Goal: Transaction & Acquisition: Purchase product/service

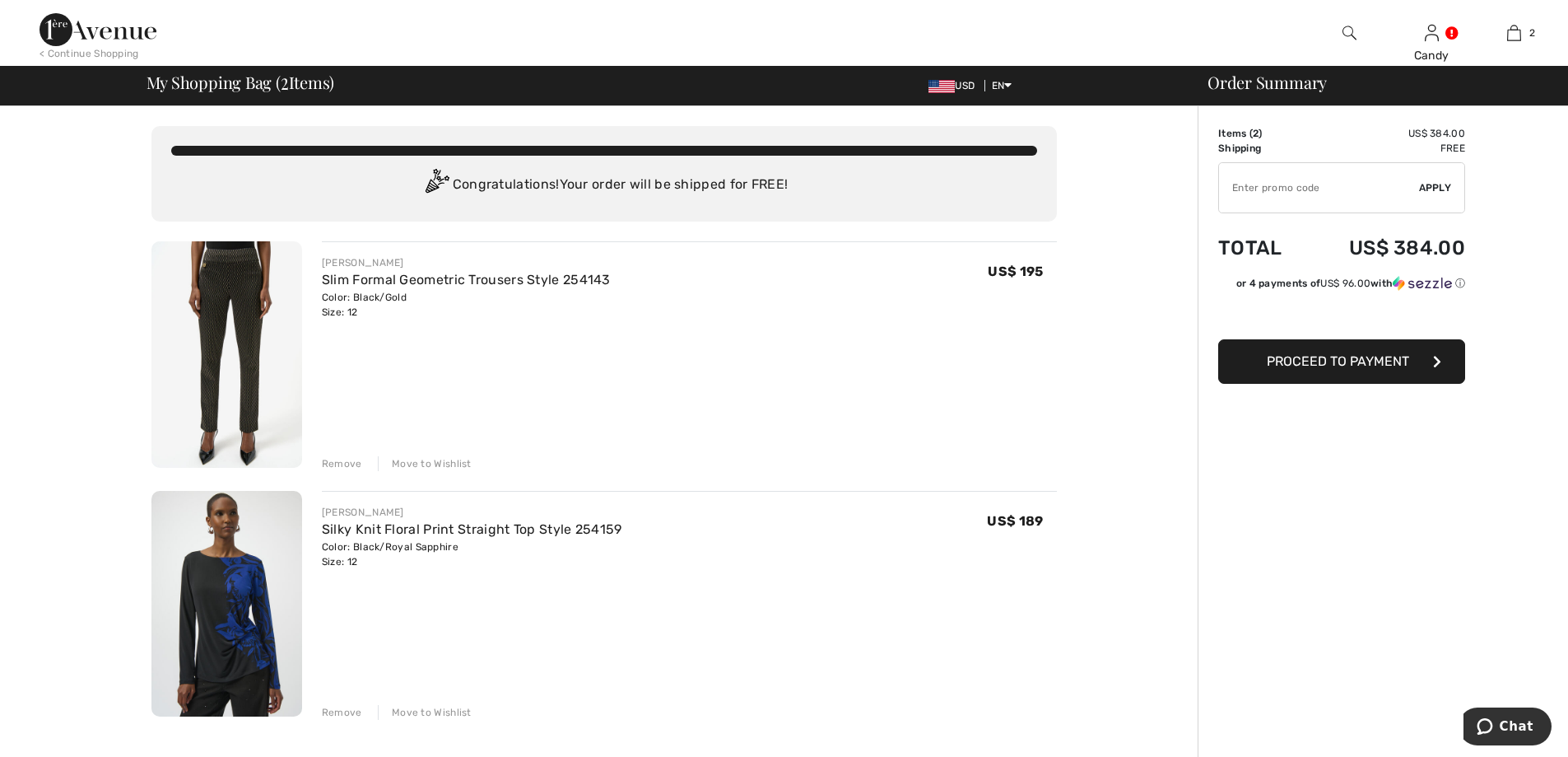
click at [335, 464] on div "Remove" at bounding box center [342, 464] width 41 height 15
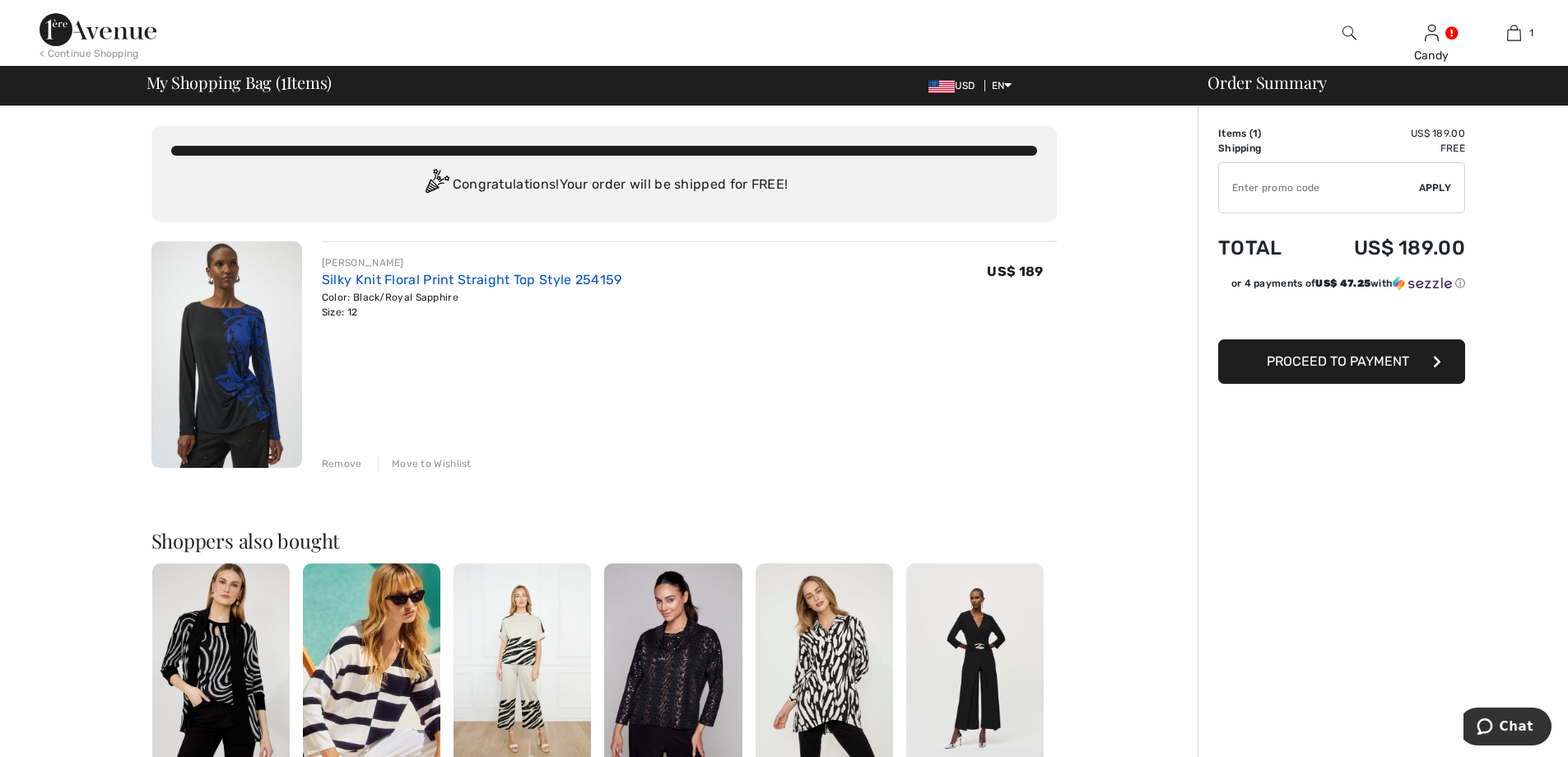
click at [406, 281] on link "Silky Knit Floral Print Straight Top Style 254159" at bounding box center [472, 279] width 301 height 16
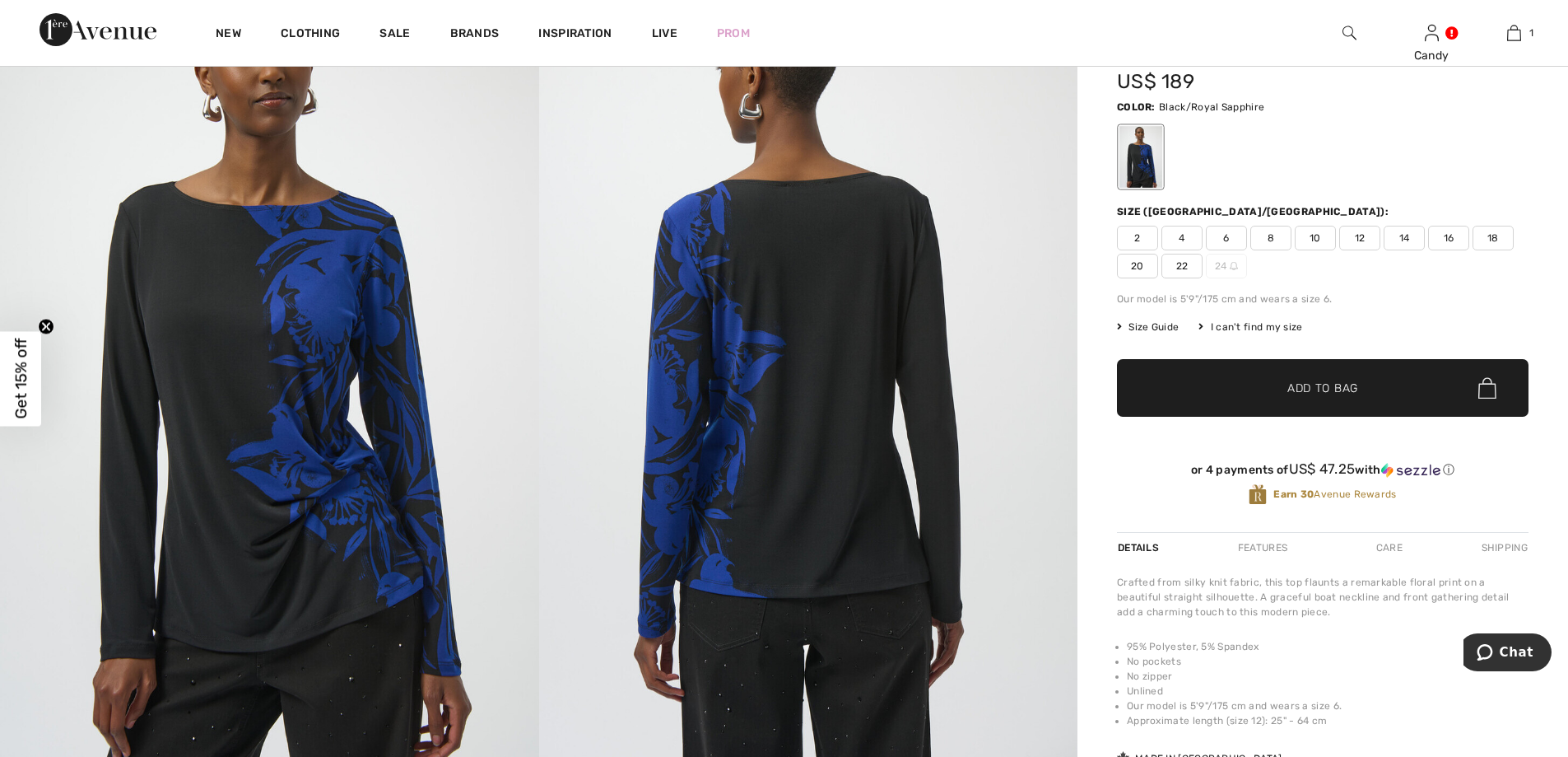
scroll to position [73, 0]
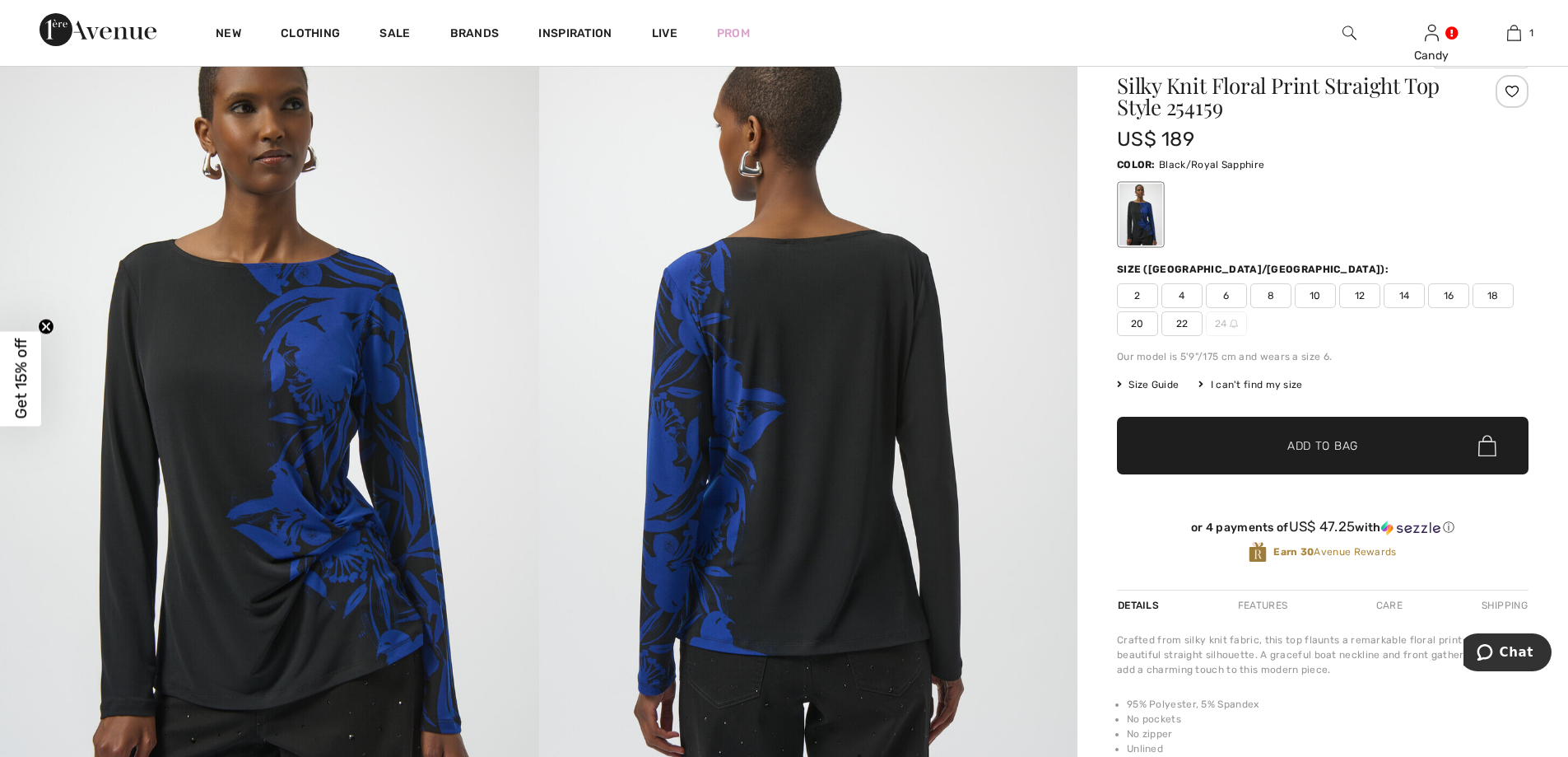
click at [1403, 296] on span "14" at bounding box center [1404, 295] width 41 height 25
click at [1349, 443] on span "Add to Bag" at bounding box center [1322, 445] width 71 height 18
click at [1399, 293] on span "14" at bounding box center [1404, 295] width 41 height 25
click at [1363, 297] on span "12" at bounding box center [1360, 295] width 41 height 25
click at [1309, 294] on span "10" at bounding box center [1315, 295] width 41 height 25
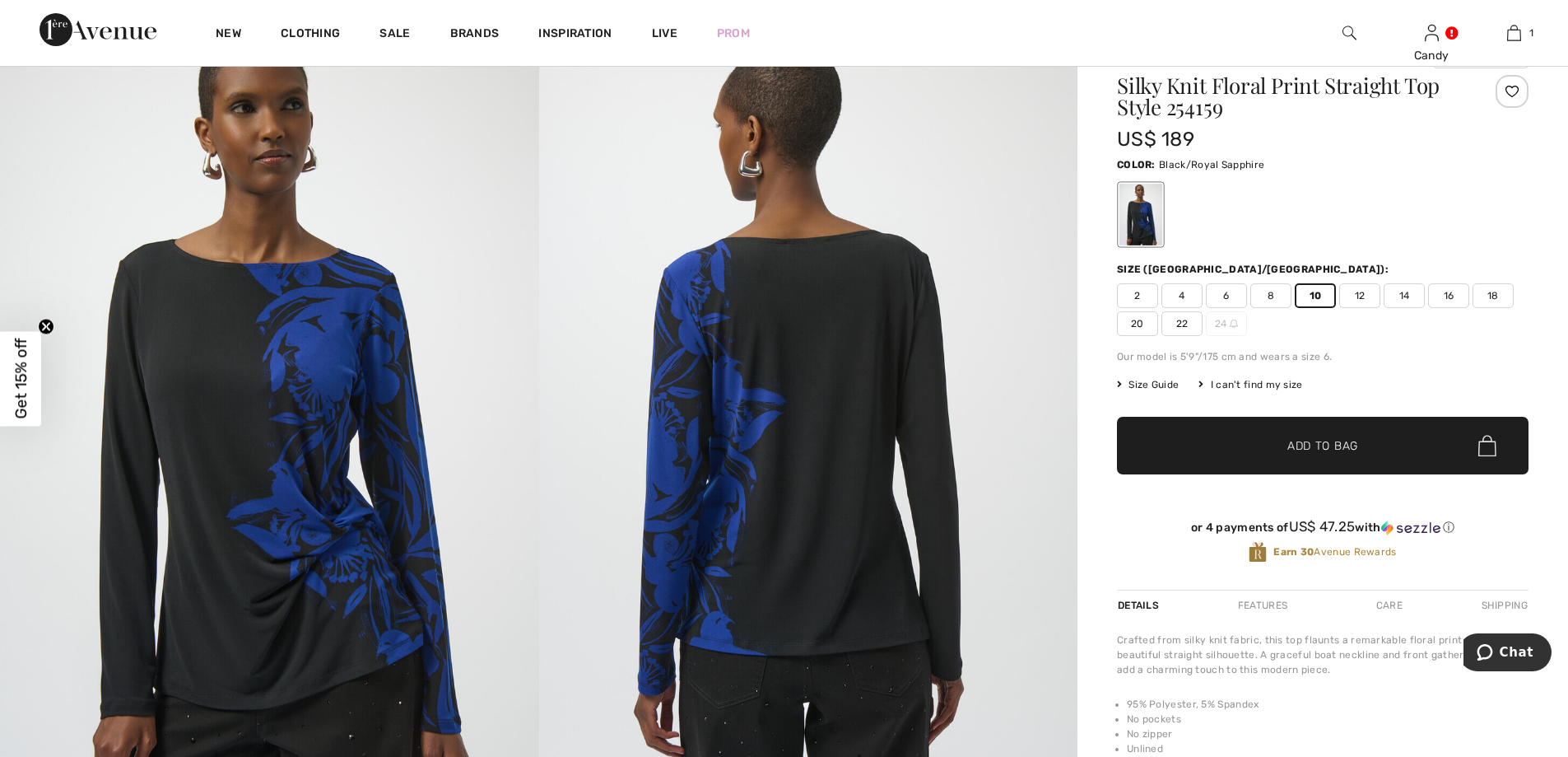
click at [1407, 297] on span "14" at bounding box center [1404, 295] width 41 height 25
click at [1313, 293] on span "10" at bounding box center [1315, 295] width 41 height 25
click at [1408, 299] on span "14" at bounding box center [1404, 295] width 41 height 25
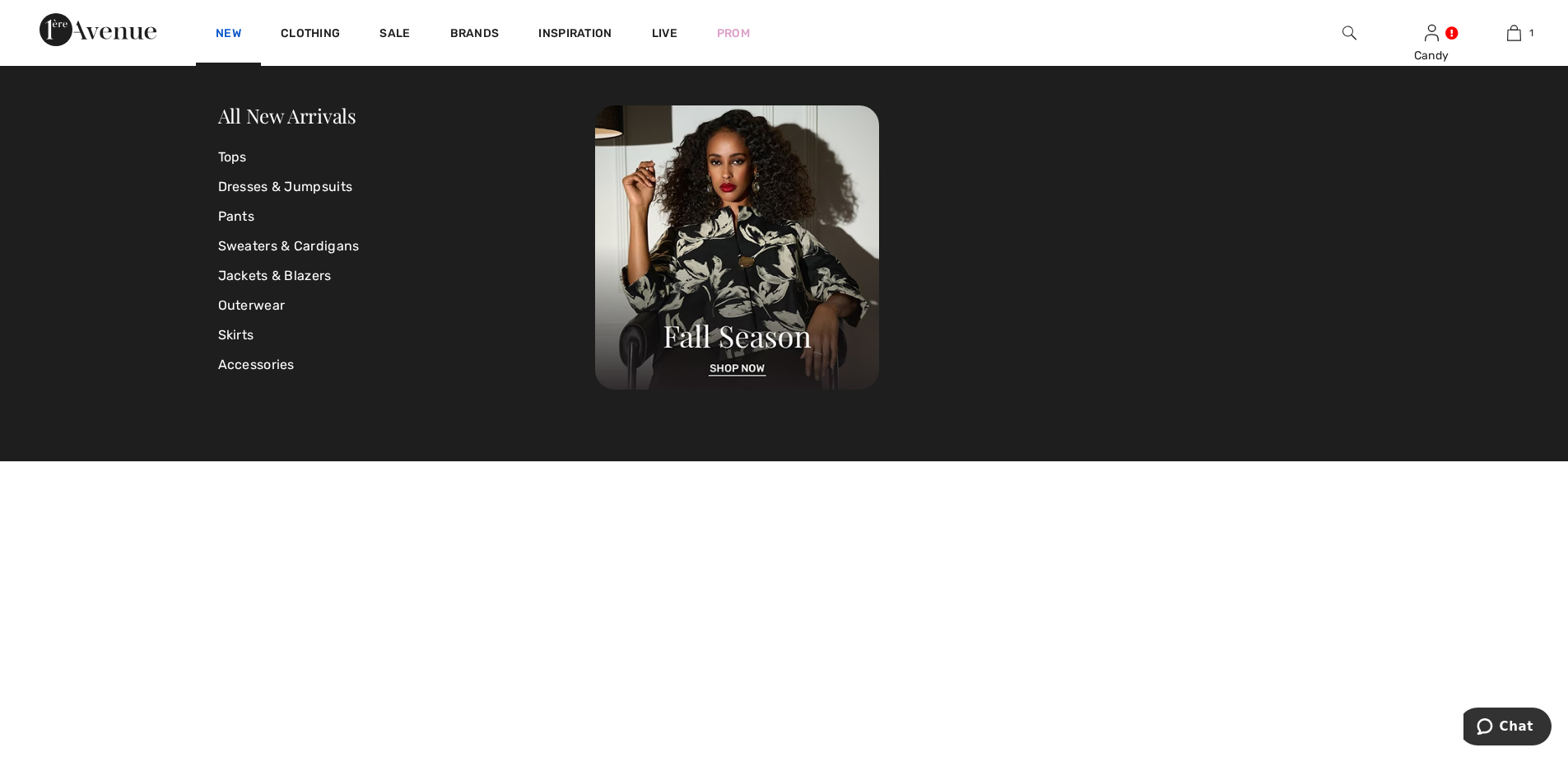
click at [228, 32] on link "New" at bounding box center [229, 35] width 26 height 18
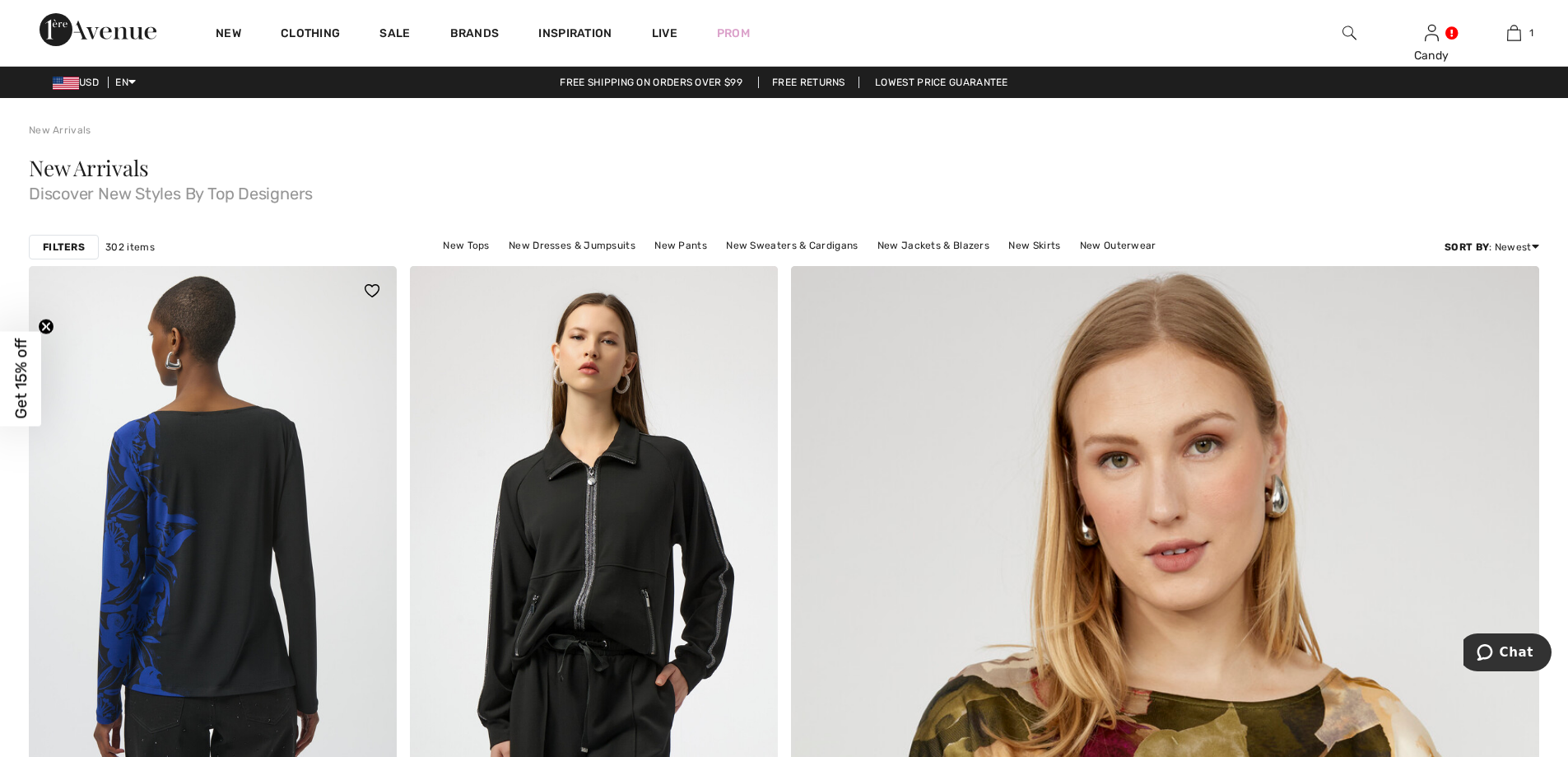
click at [254, 558] on img at bounding box center [212, 541] width 368 height 551
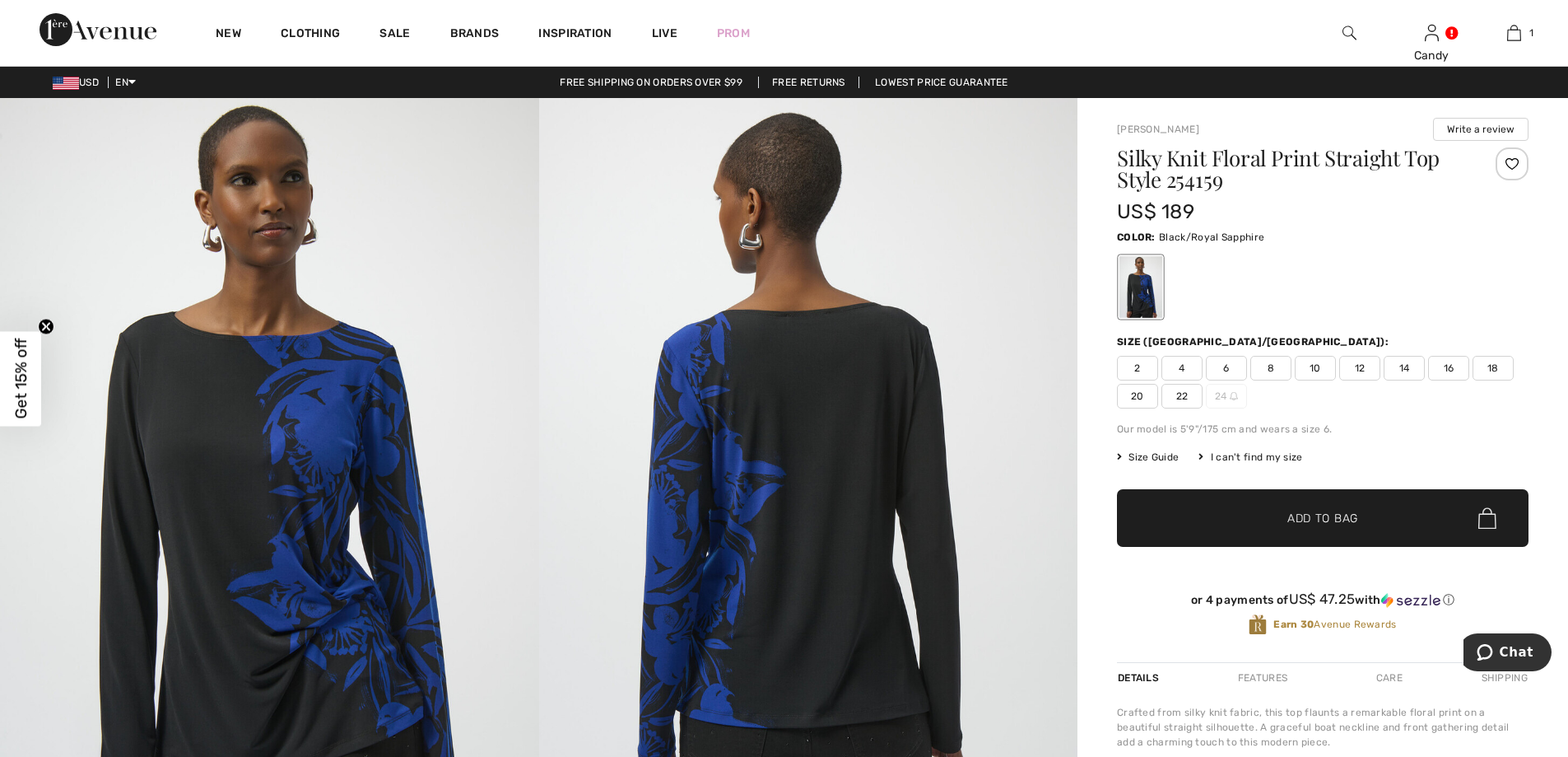
click at [1409, 369] on span "14" at bounding box center [1404, 368] width 41 height 25
click at [1354, 520] on span "Add to Bag" at bounding box center [1322, 518] width 71 height 18
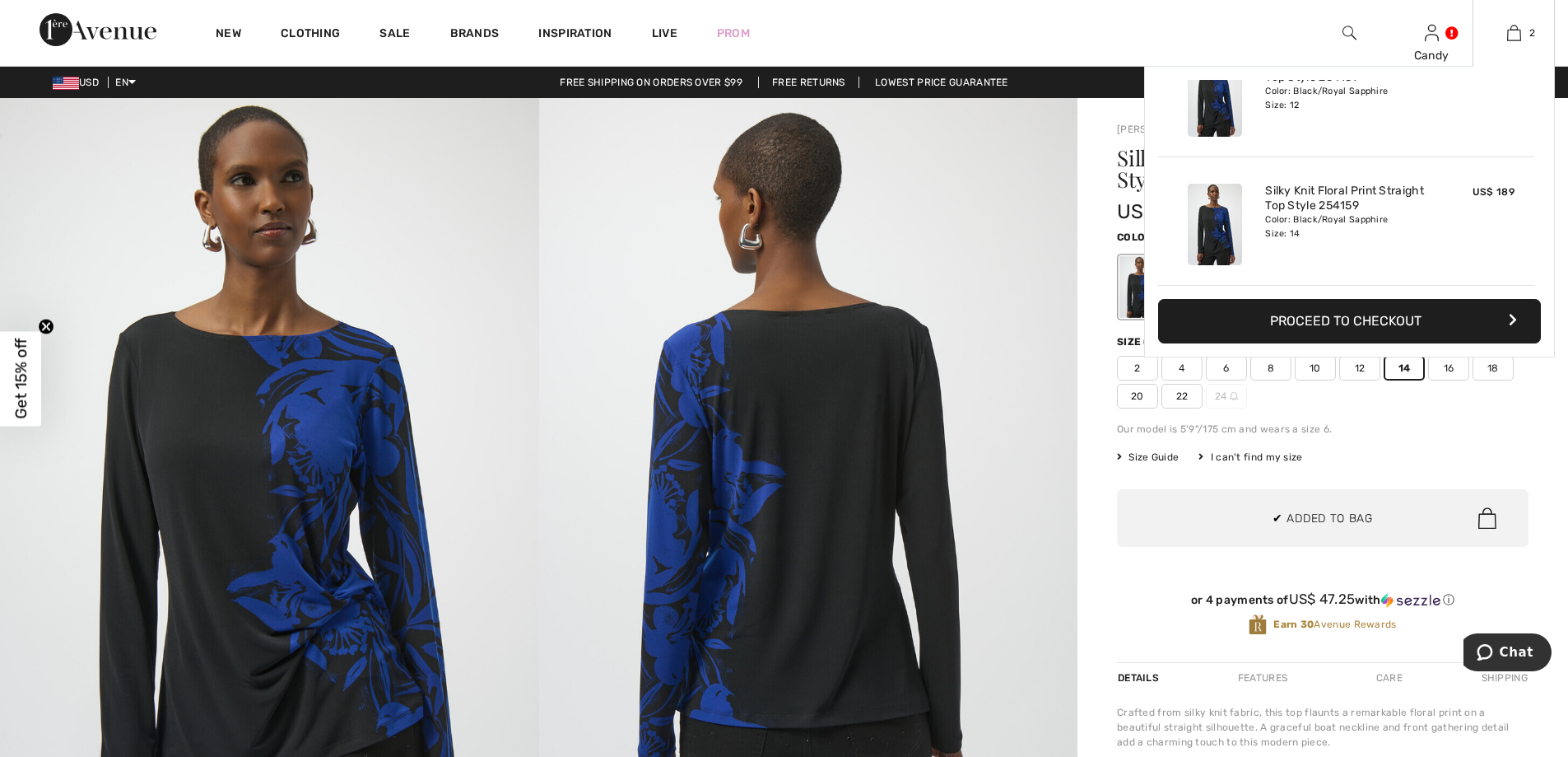
click at [1386, 325] on button "Proceed to Checkout" at bounding box center [1349, 321] width 383 height 44
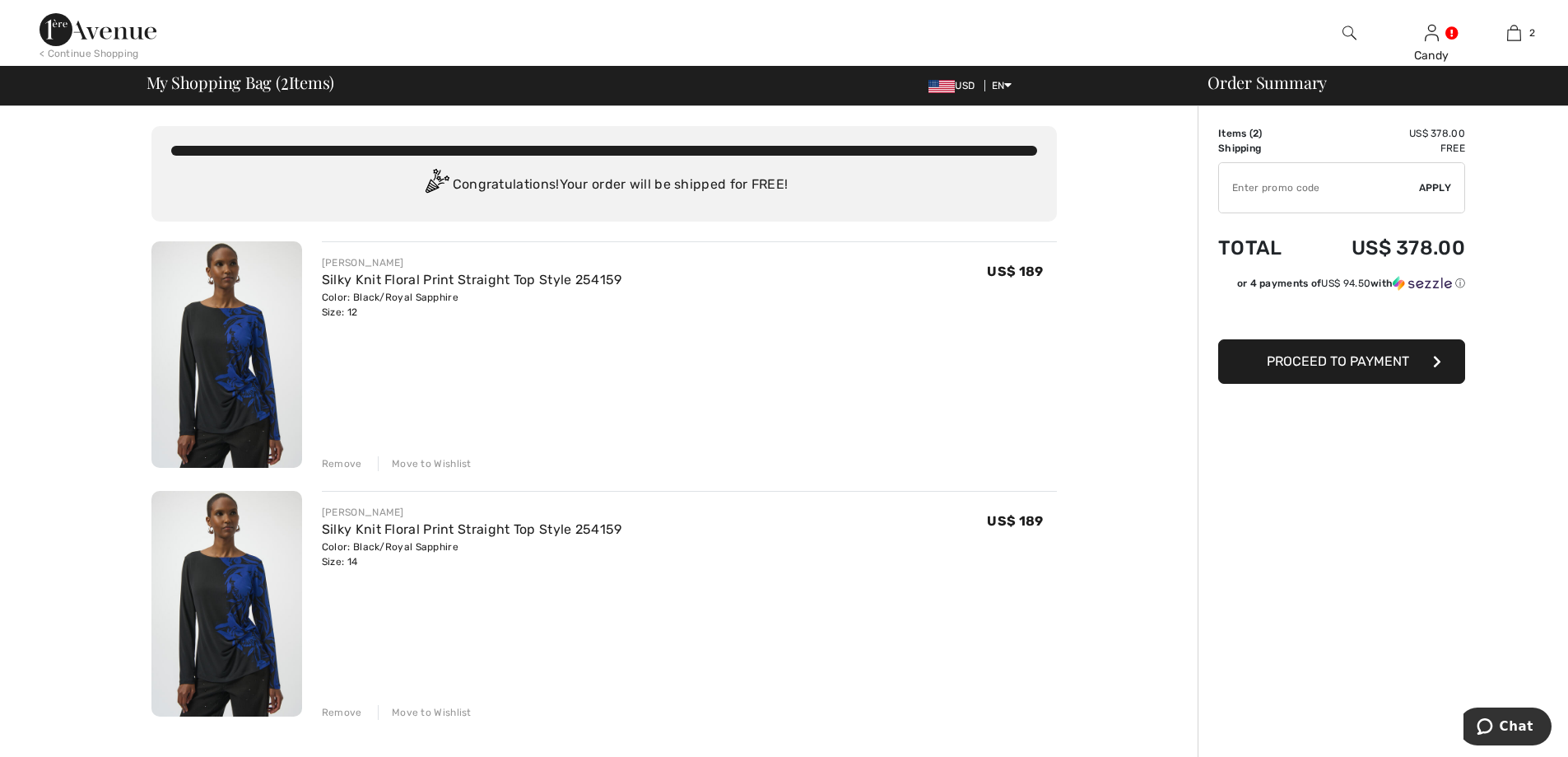
click at [1339, 357] on span "Proceed to Payment" at bounding box center [1338, 361] width 142 height 16
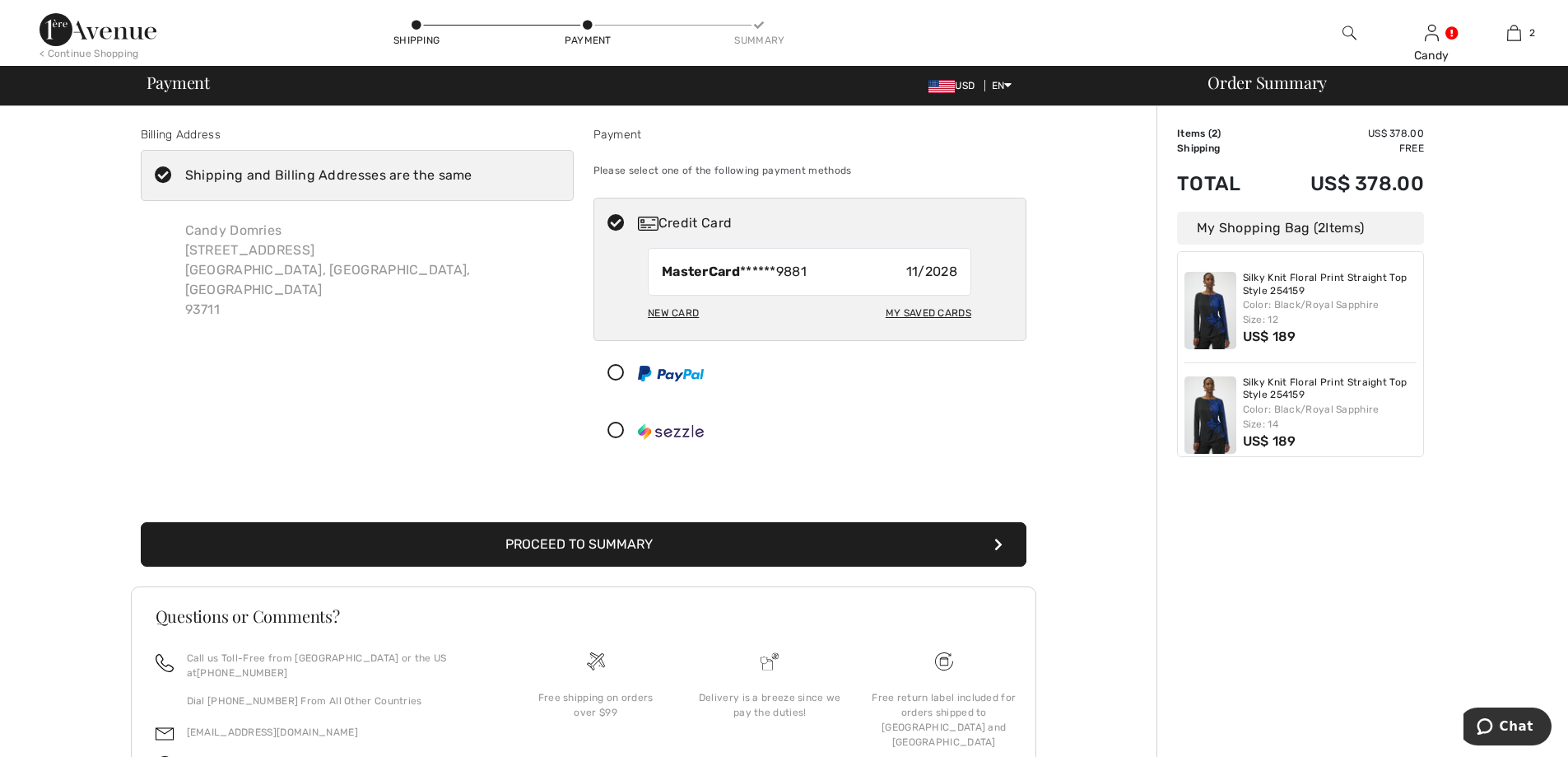
click at [162, 173] on icon at bounding box center [163, 175] width 43 height 18
click at [472, 173] on input "Shipping and Billing Addresses are the same" at bounding box center [477, 175] width 11 height 50
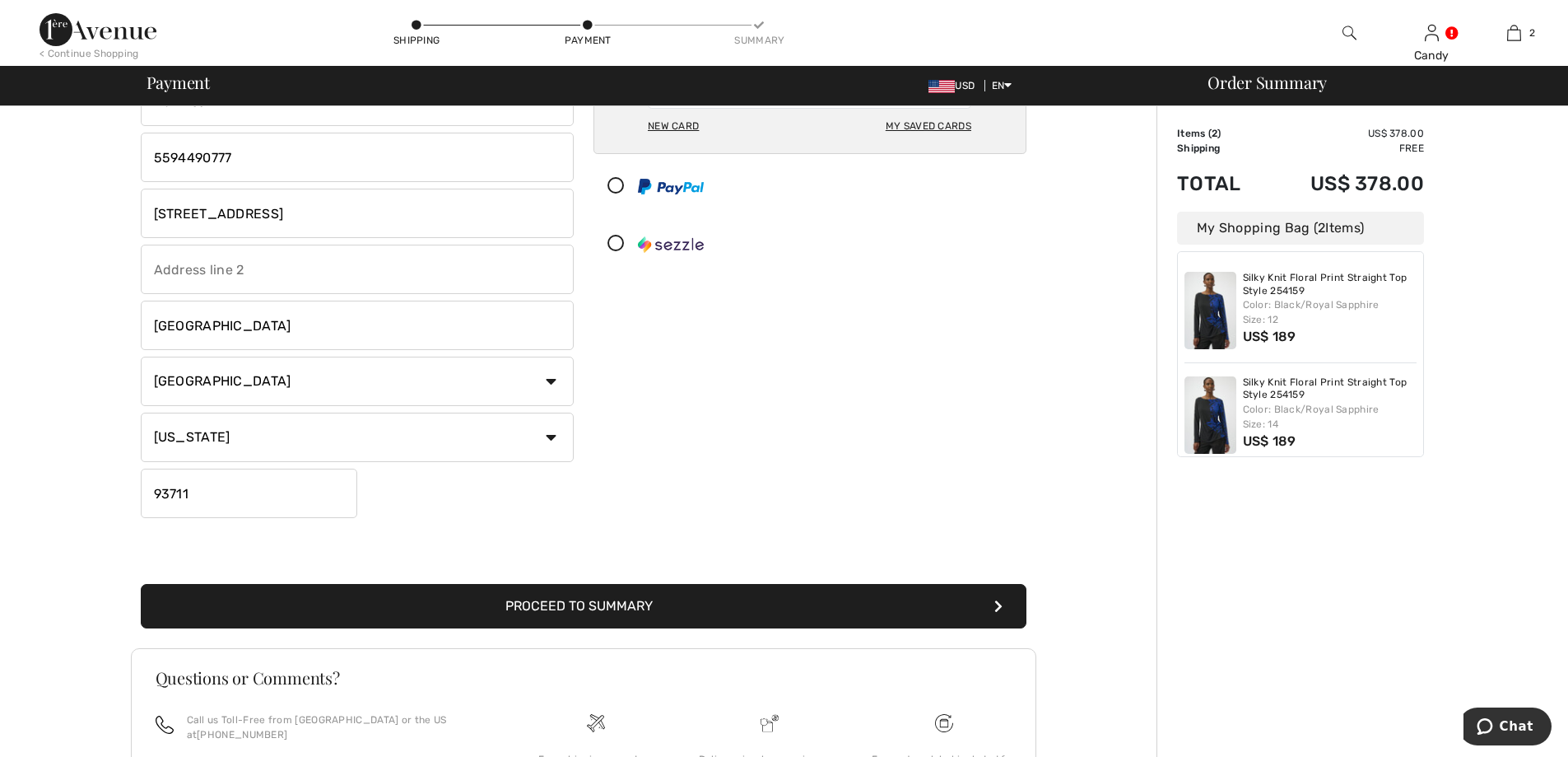
scroll to position [275, 0]
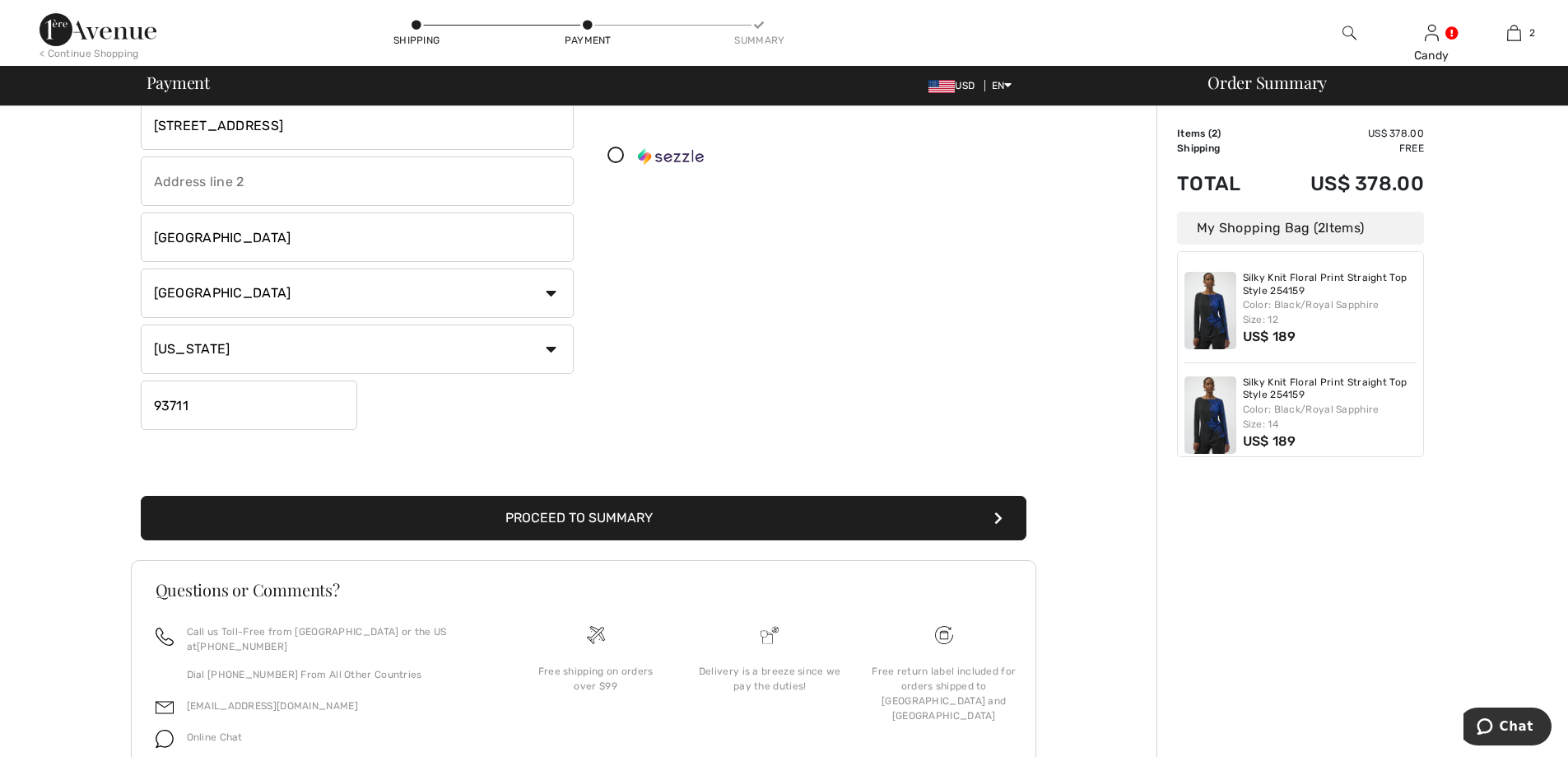
checkbox input "false"
click at [610, 518] on button "Proceed to Summary" at bounding box center [584, 517] width 886 height 44
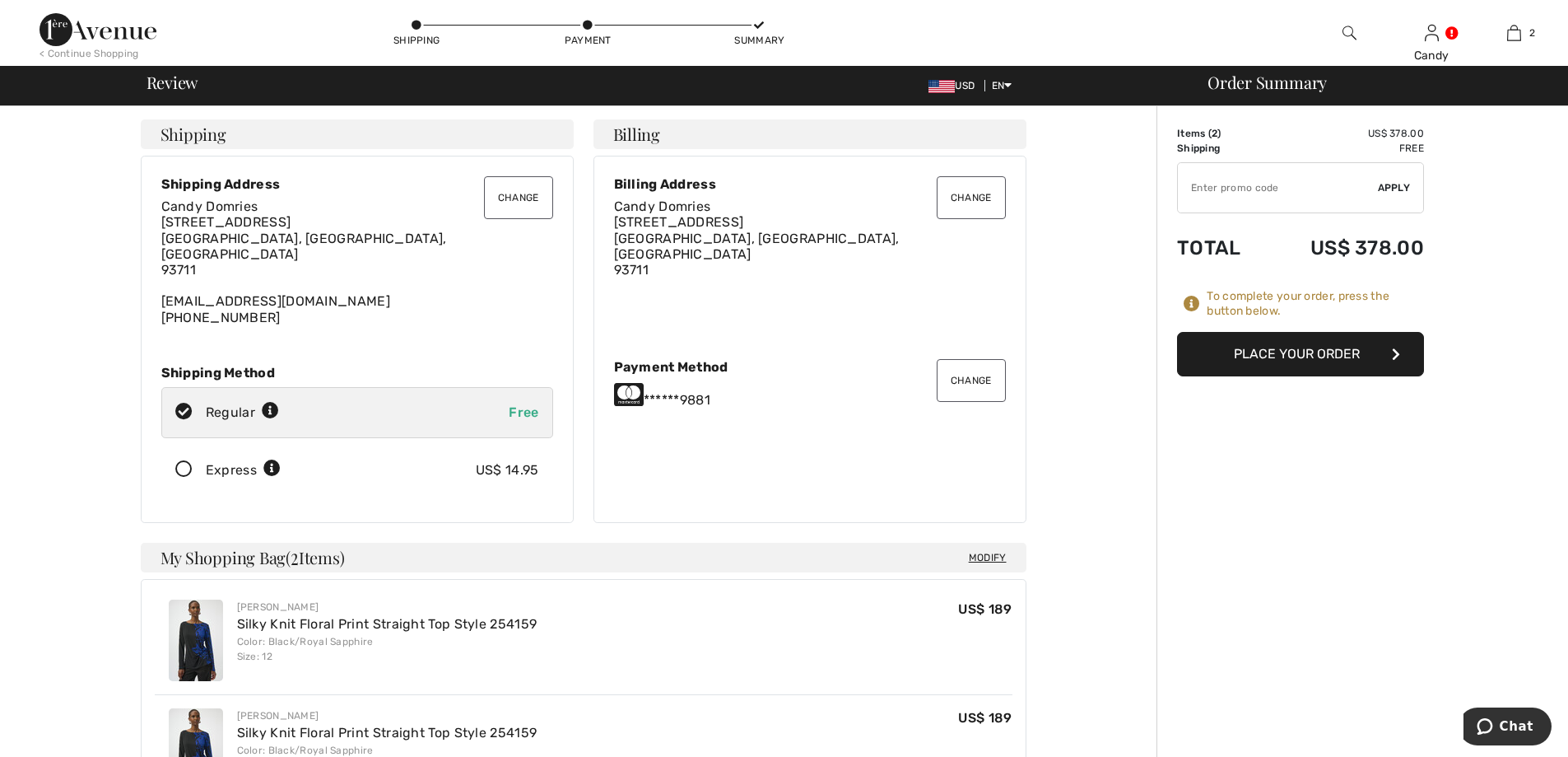
click at [527, 196] on button "Change" at bounding box center [518, 197] width 69 height 42
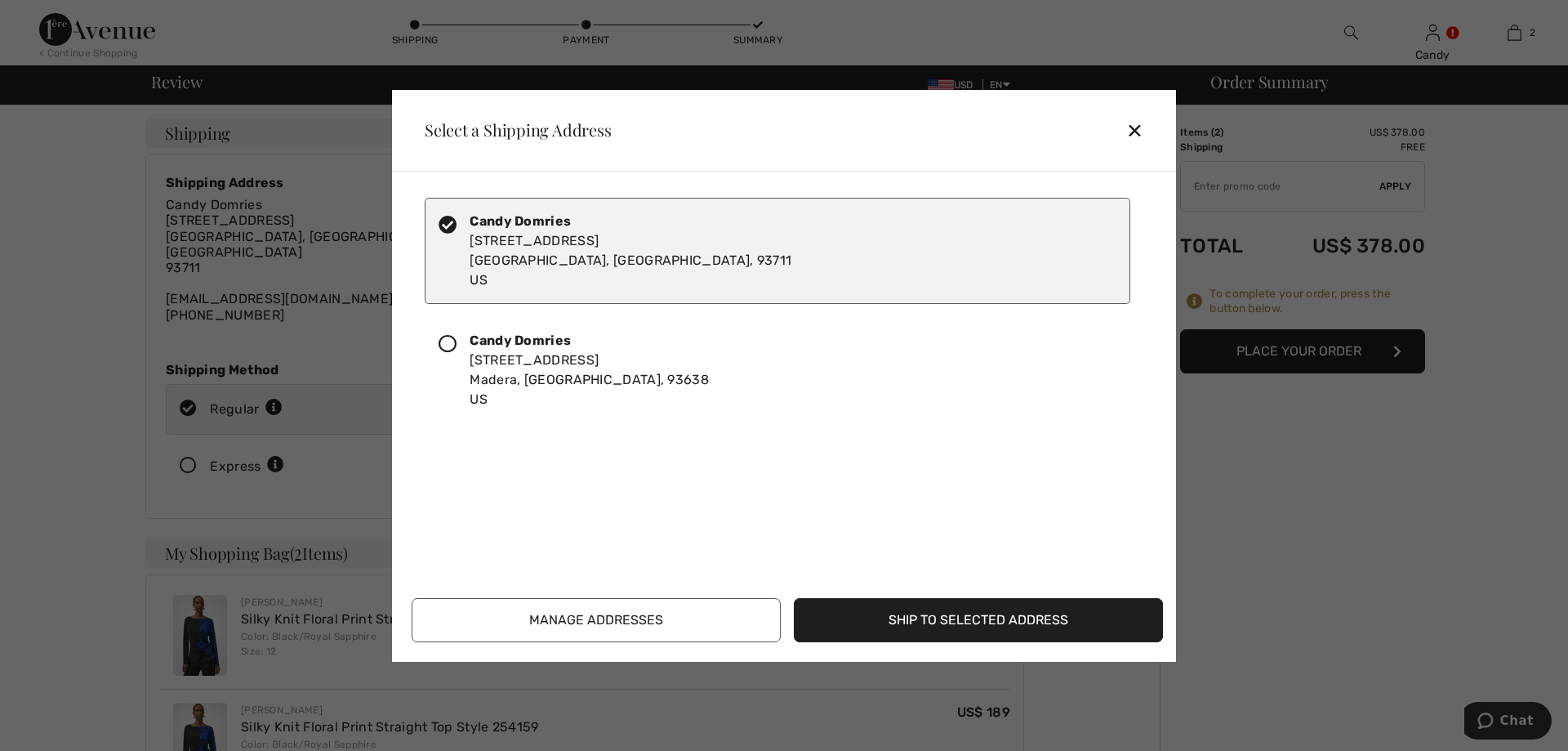
click at [448, 349] on icon at bounding box center [447, 344] width 18 height 18
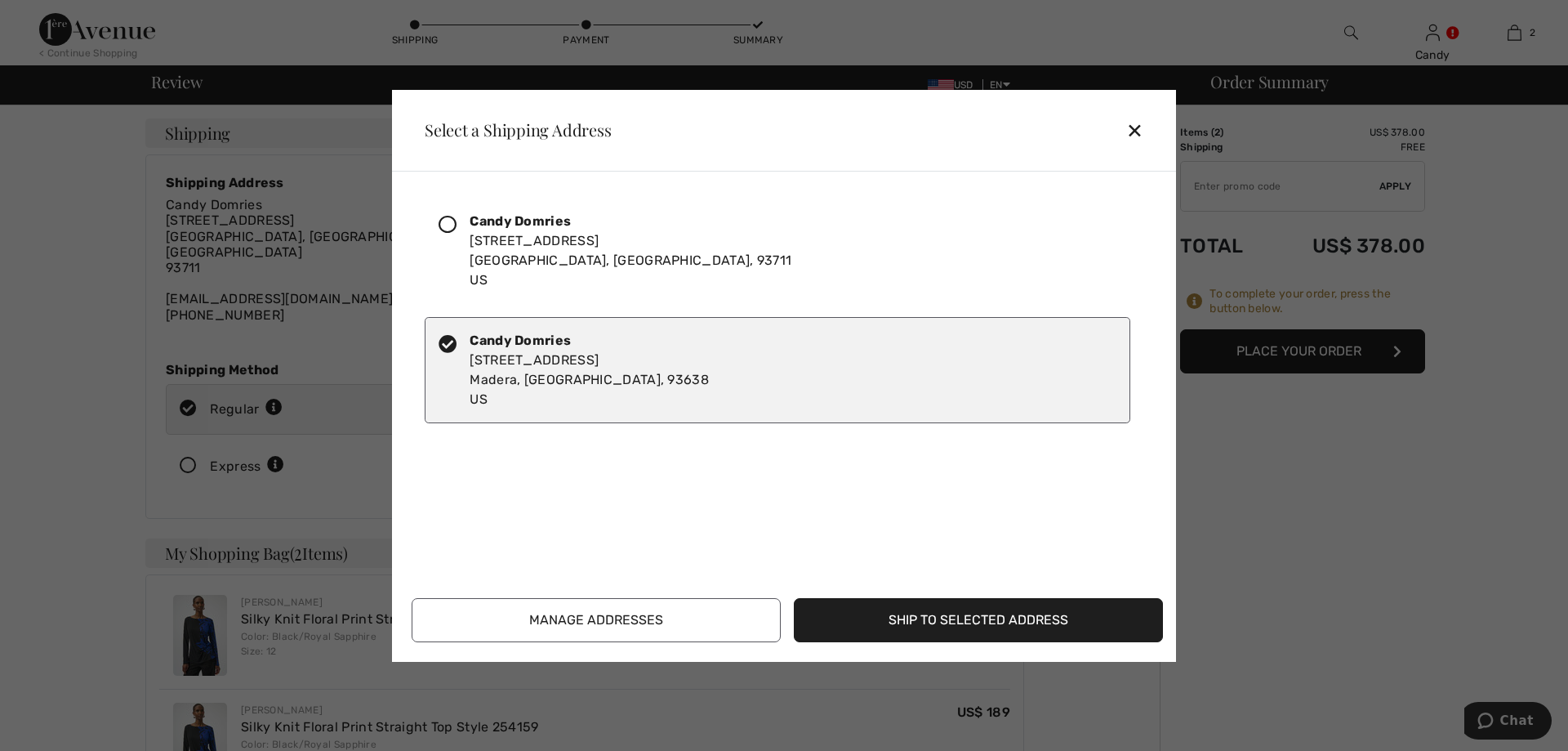
click at [865, 618] on button "Ship to Selected Address" at bounding box center [979, 620] width 370 height 44
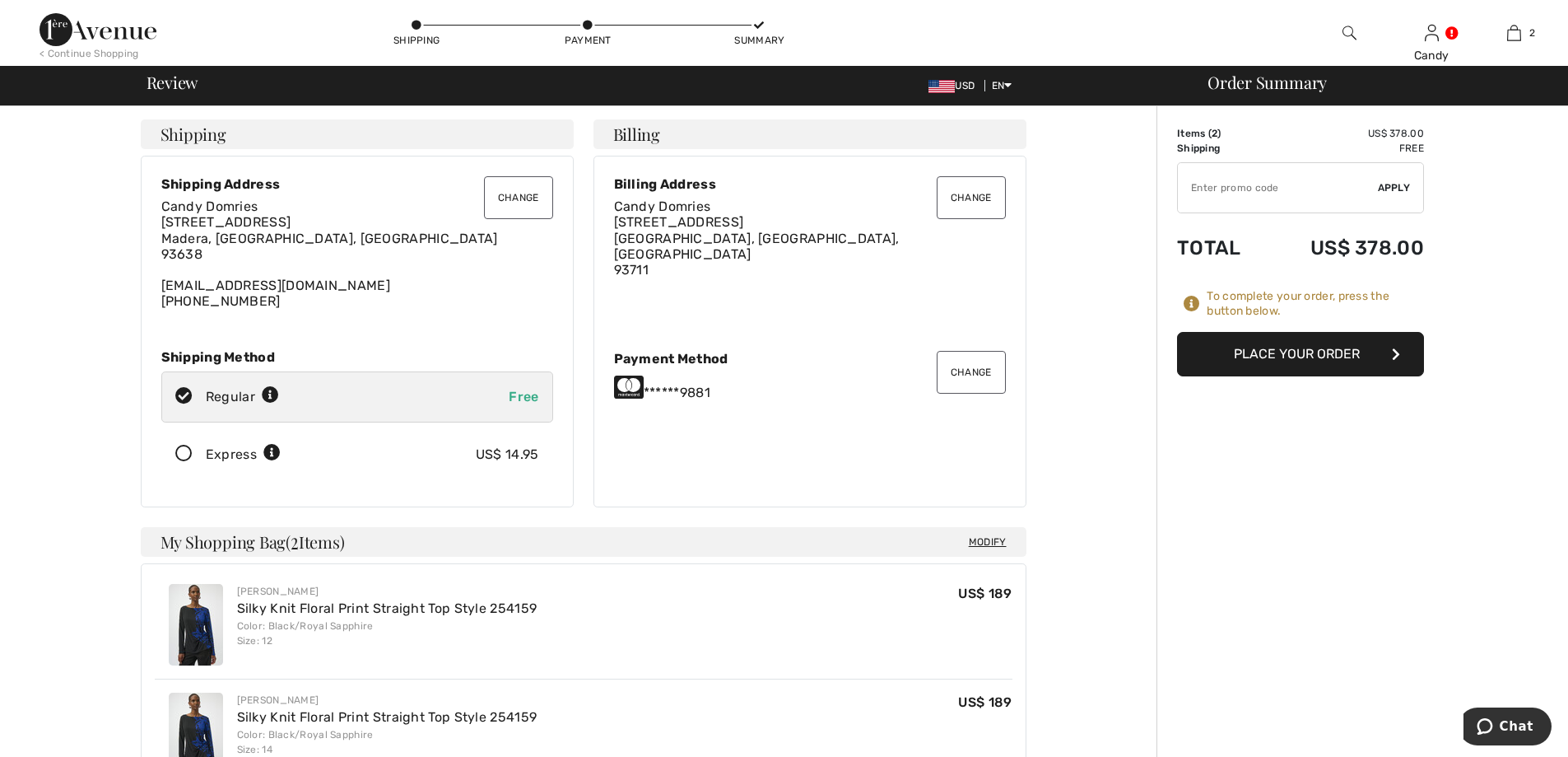
click at [961, 373] on button "Change" at bounding box center [971, 372] width 69 height 42
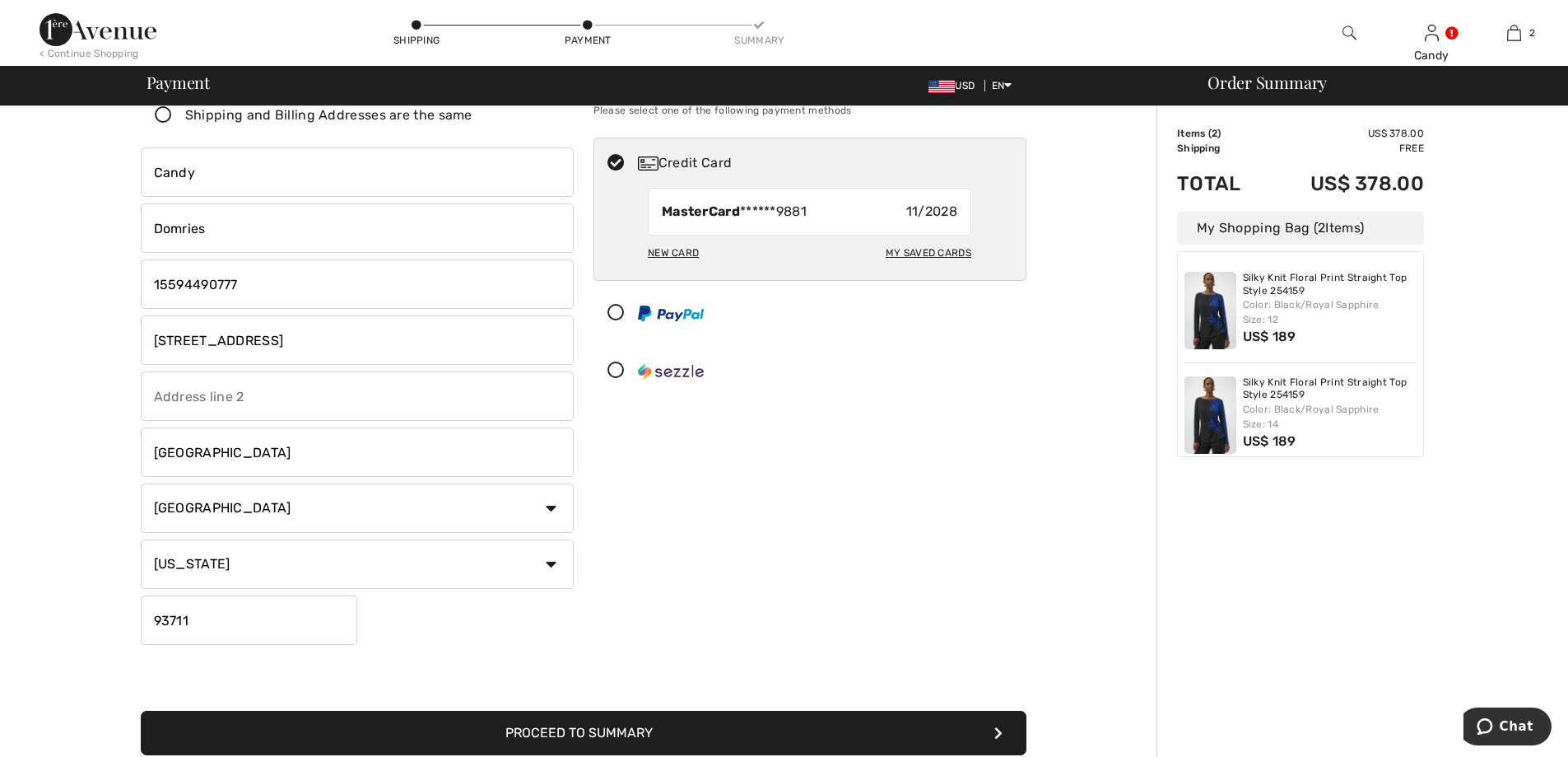
click at [927, 252] on div "My Saved Cards" at bounding box center [928, 253] width 86 height 28
radio input "true"
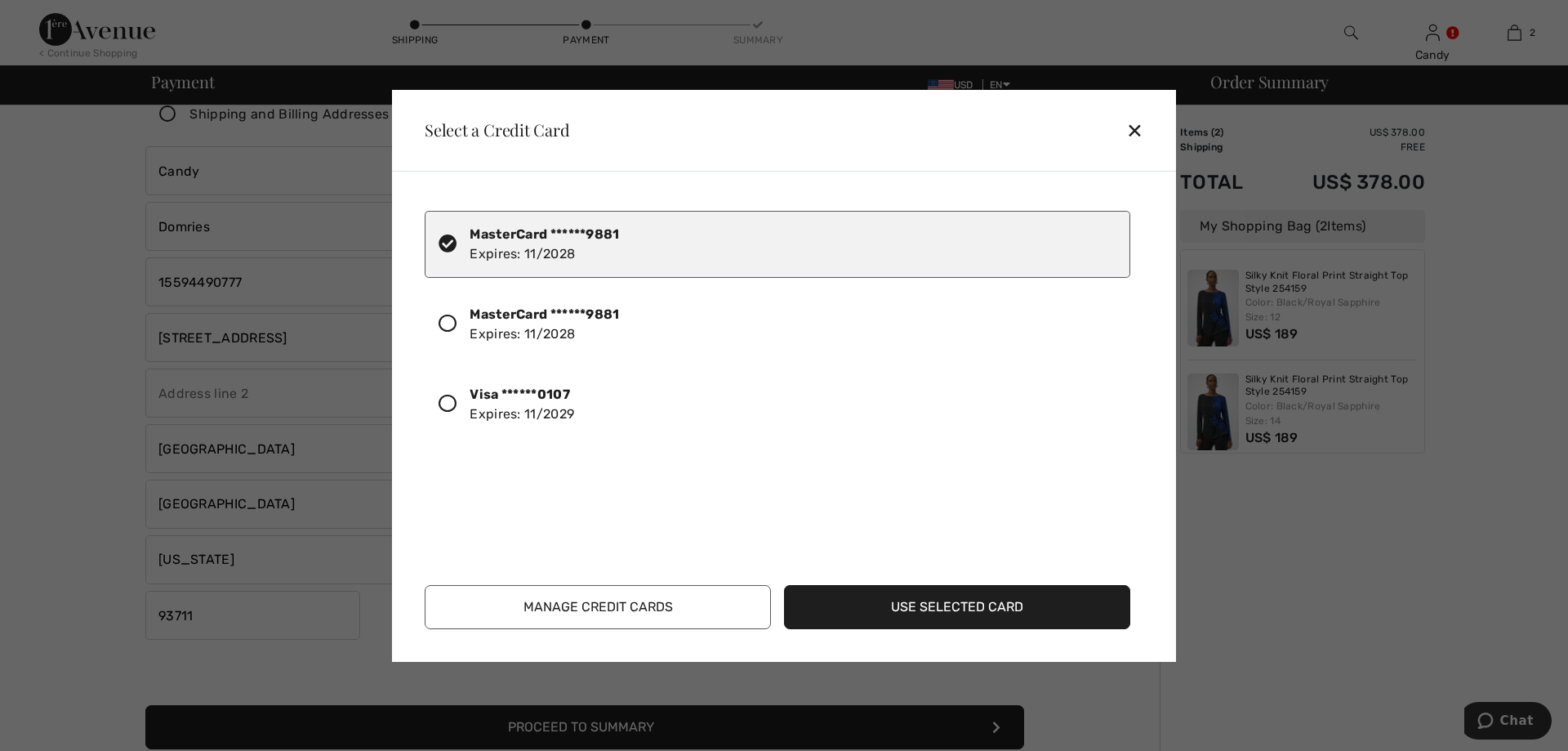
click at [449, 403] on icon at bounding box center [447, 403] width 18 height 18
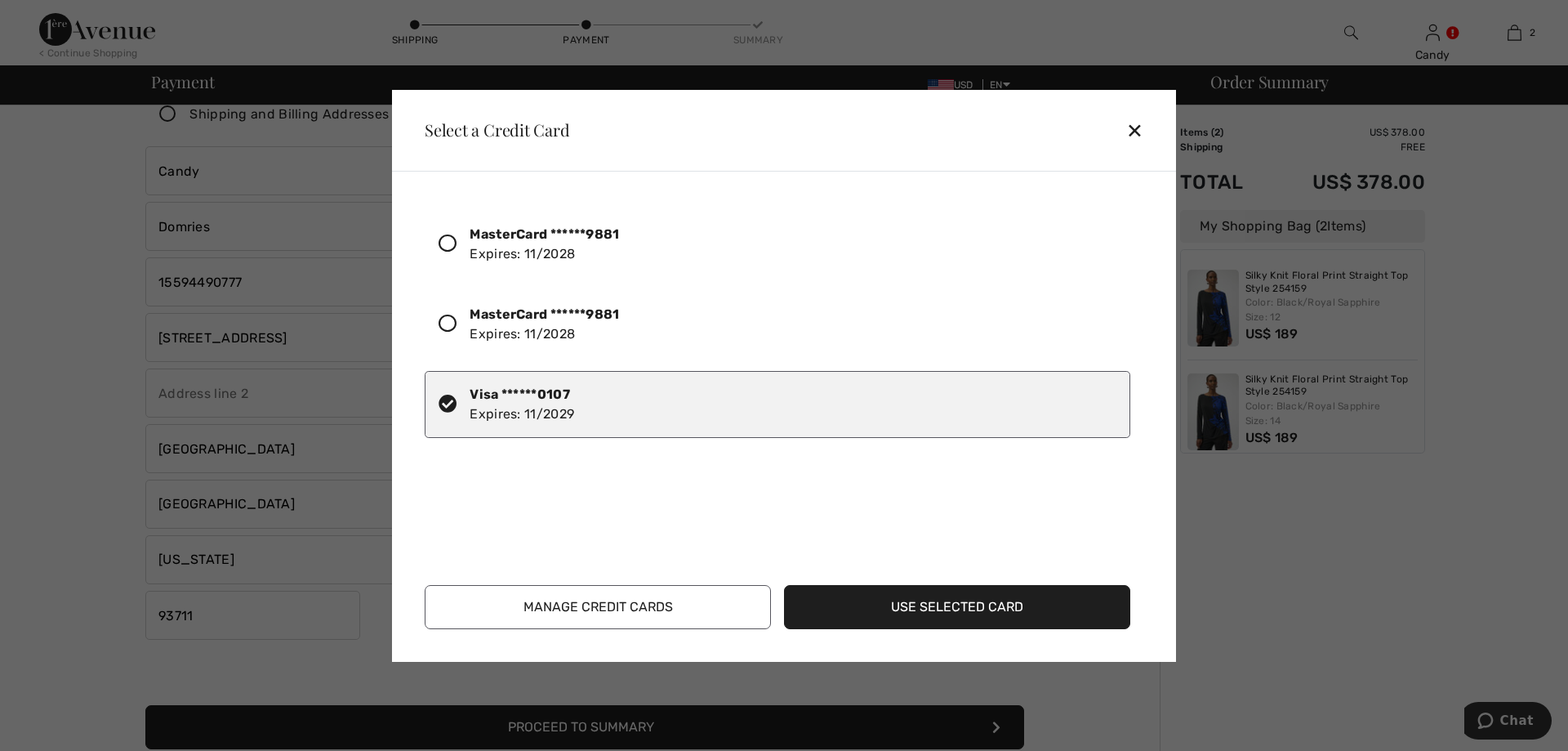
click at [1009, 610] on button "Use Selected Card" at bounding box center [957, 606] width 347 height 44
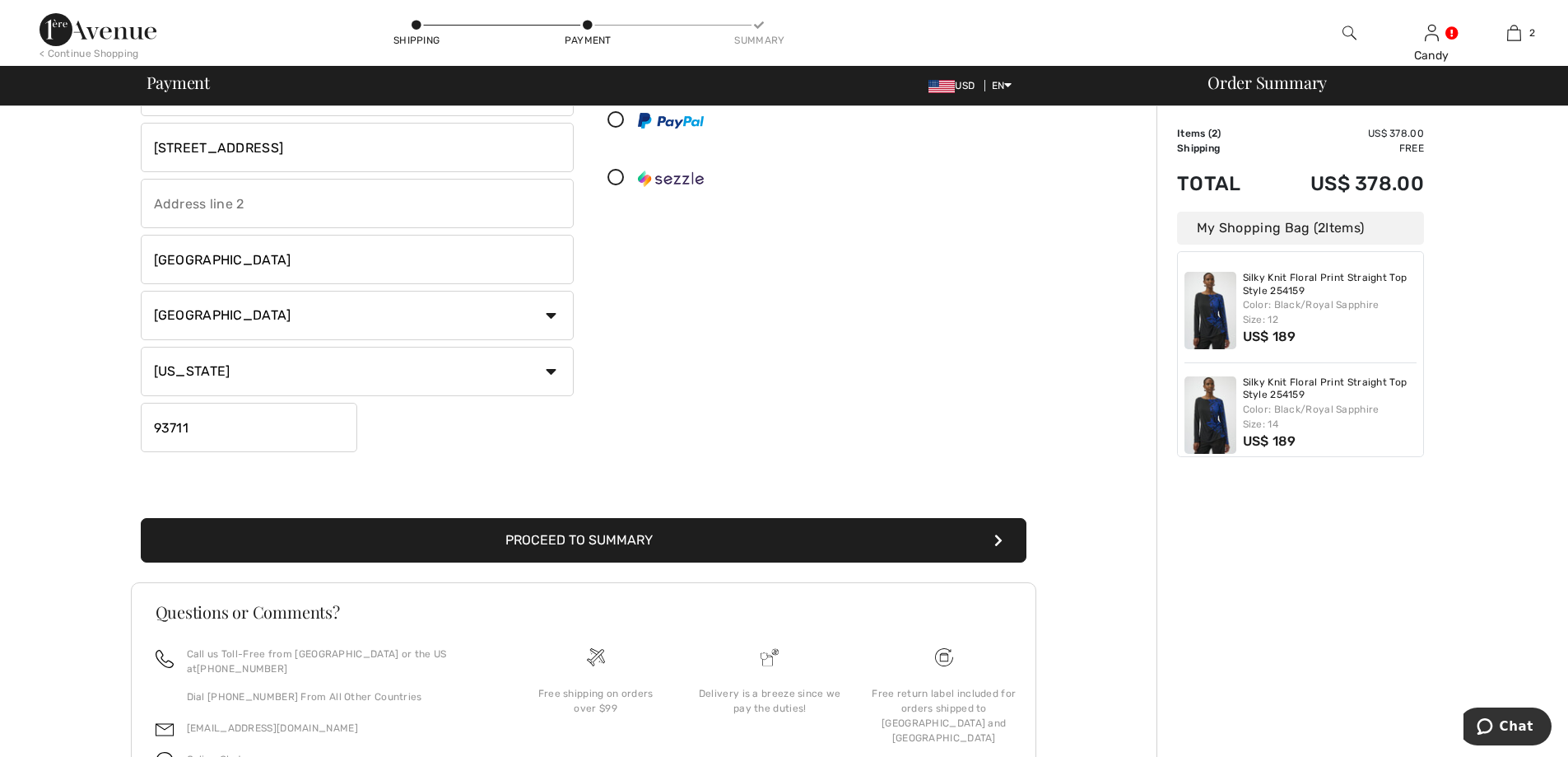
scroll to position [296, 0]
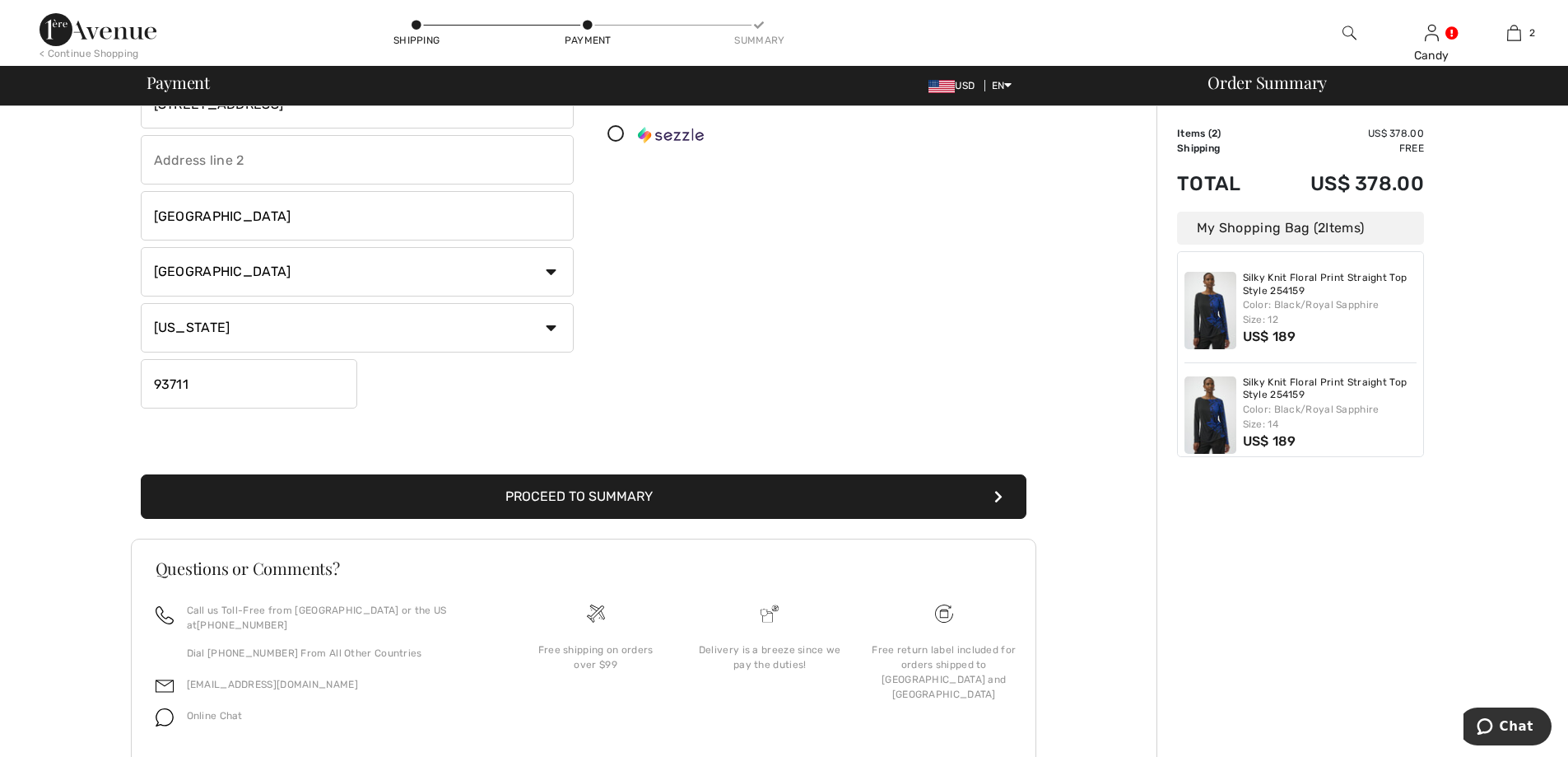
click at [631, 491] on button "Proceed to Summary" at bounding box center [584, 496] width 886 height 44
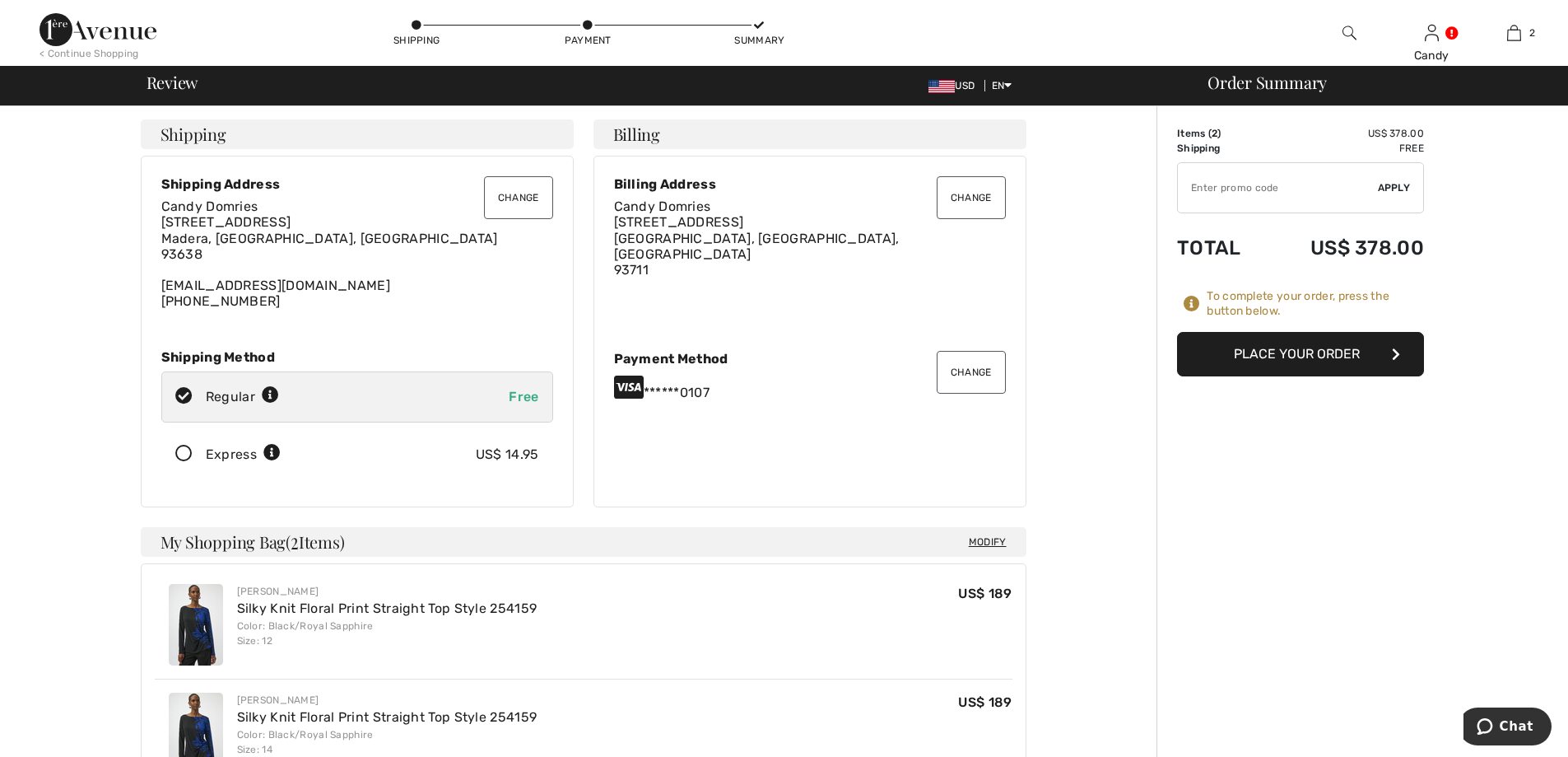
click at [181, 455] on icon at bounding box center [183, 454] width 43 height 18
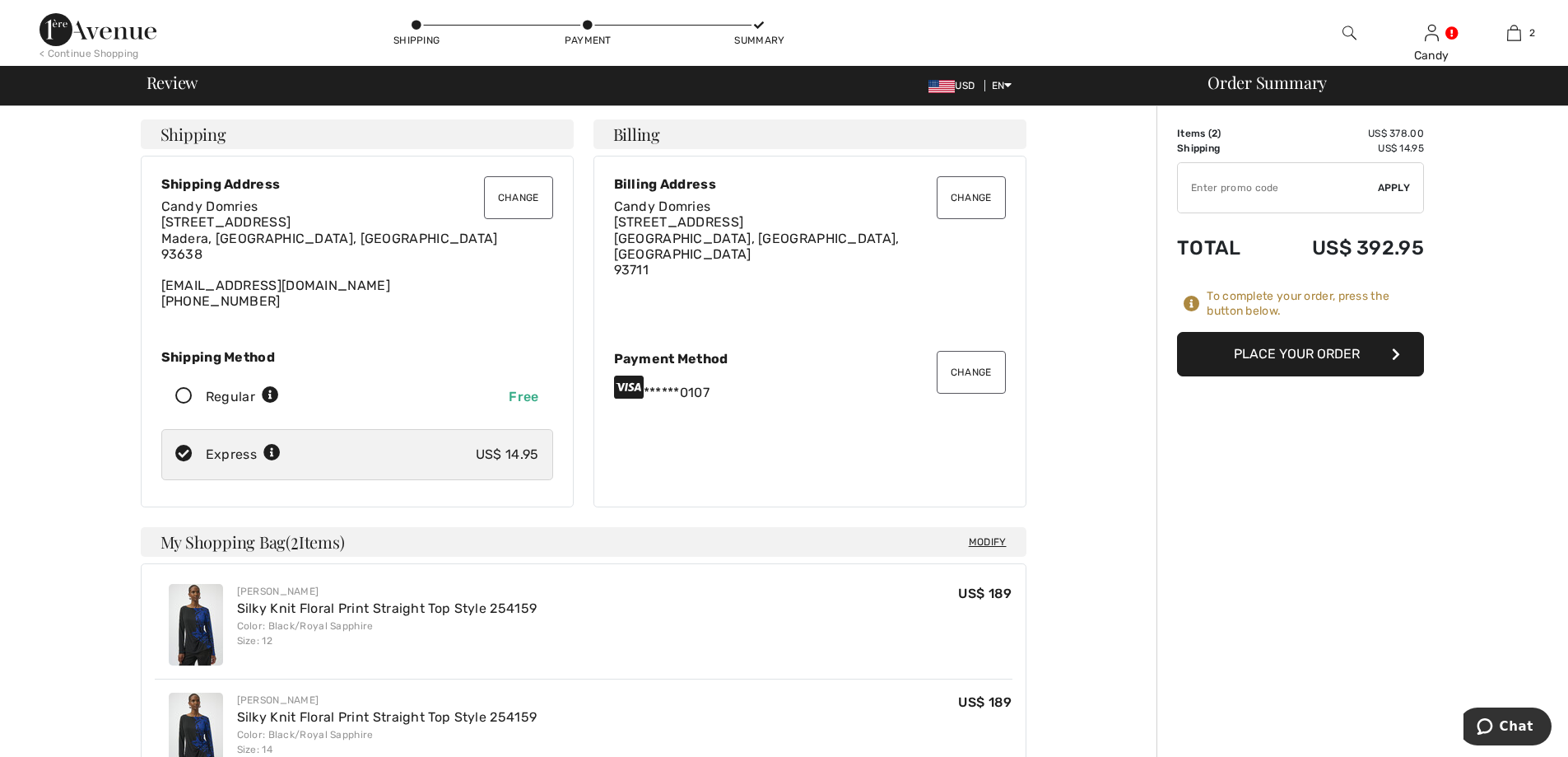
click at [1340, 349] on button "Place Your Order" at bounding box center [1301, 354] width 247 height 44
